Goal: Obtain resource: Obtain resource

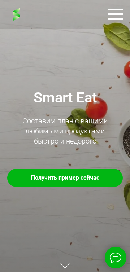
click at [95, 180] on td "Получить пример сейчас" at bounding box center [64, 178] width 87 height 14
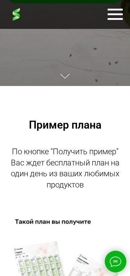
click at [66, 78] on div at bounding box center [65, 76] width 10 height 6
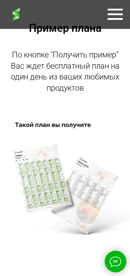
scroll to position [274, 0]
click at [29, 128] on img at bounding box center [65, 178] width 130 height 114
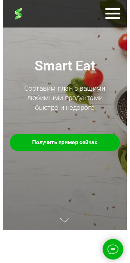
scroll to position [0, 0]
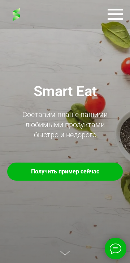
click at [96, 171] on td "Получить пример сейчас" at bounding box center [64, 171] width 87 height 14
